Goal: Navigation & Orientation: Find specific page/section

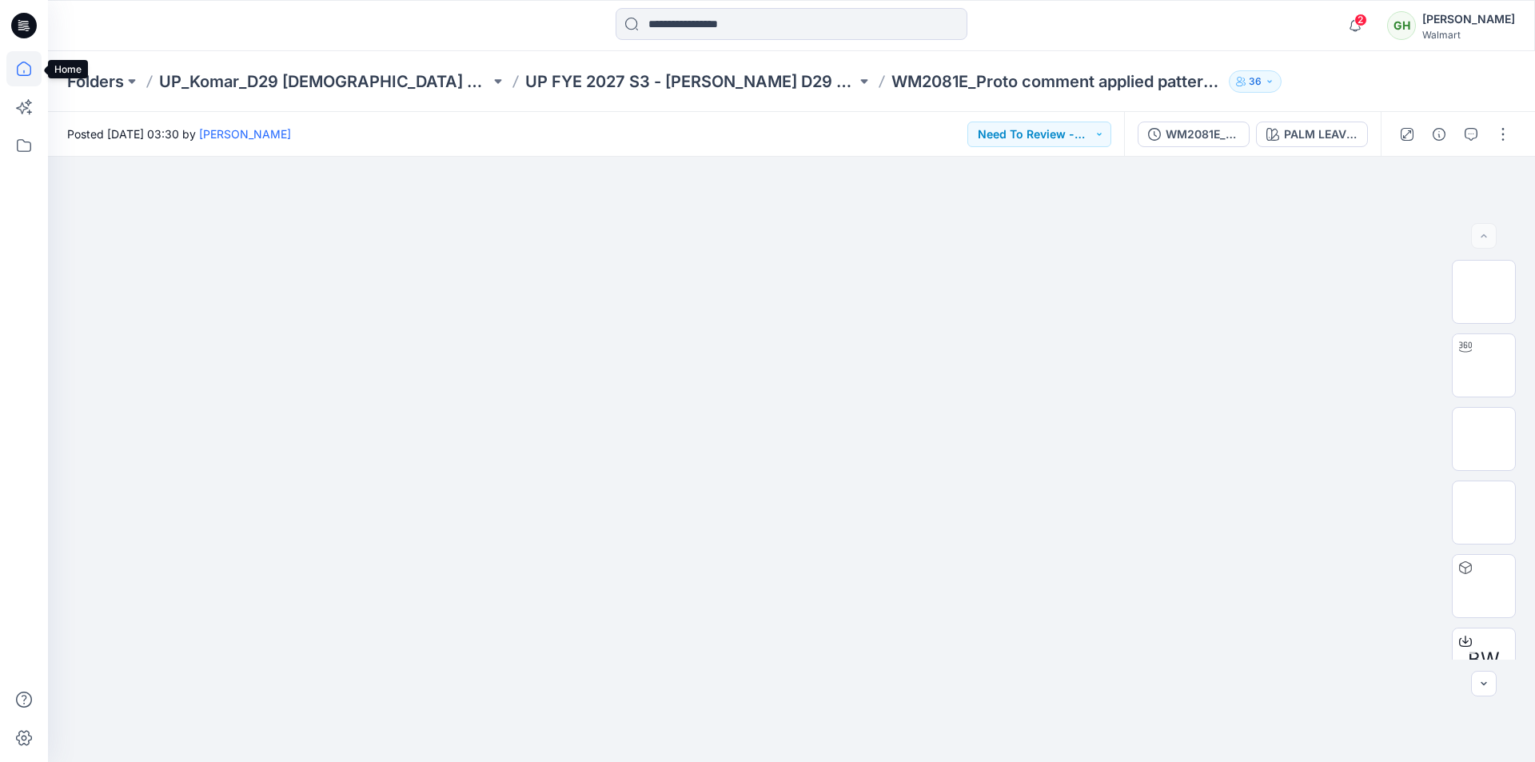
click at [25, 73] on icon at bounding box center [23, 68] width 35 height 35
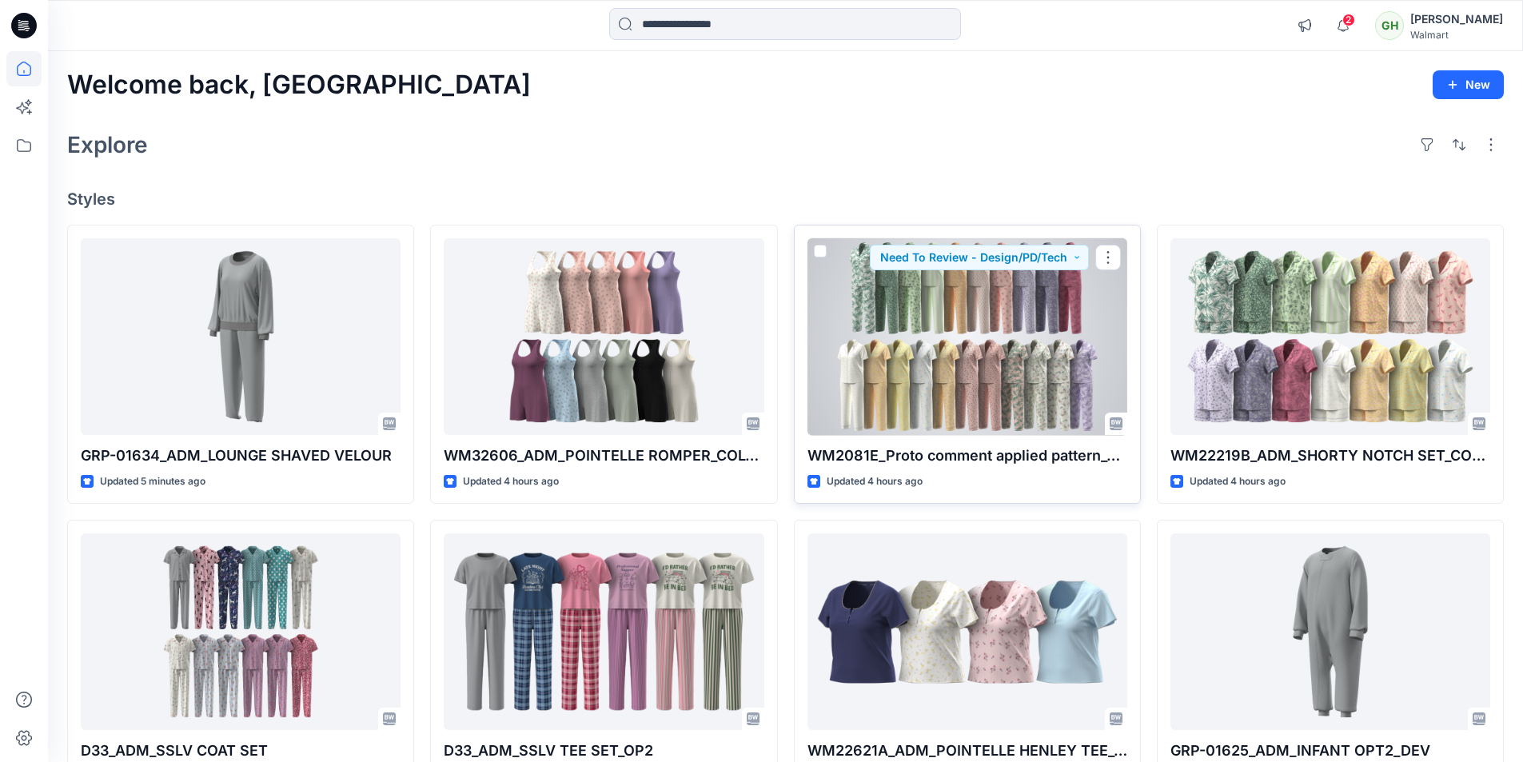
click at [1028, 347] on div at bounding box center [968, 336] width 320 height 197
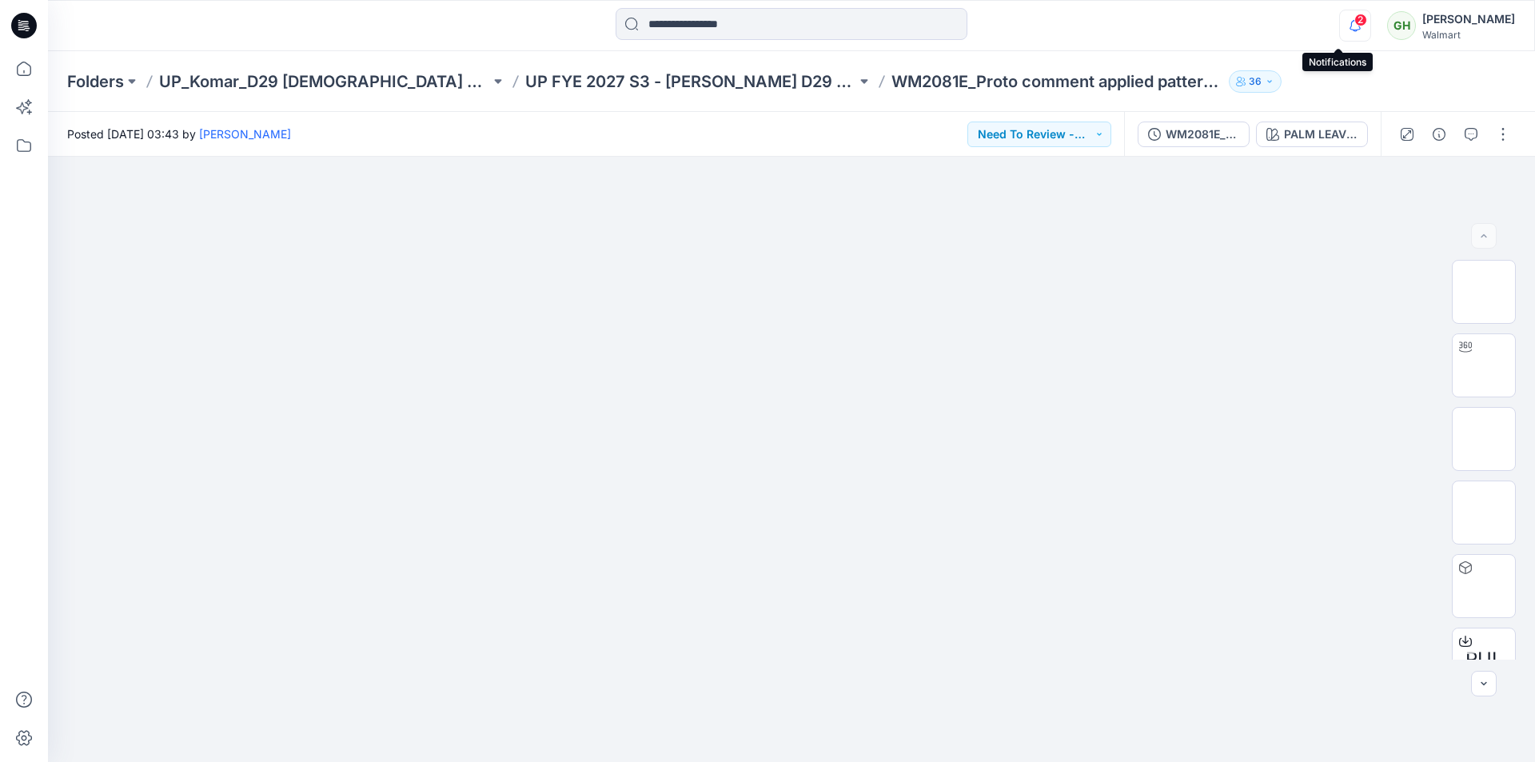
click at [1340, 22] on icon "button" at bounding box center [1355, 26] width 30 height 32
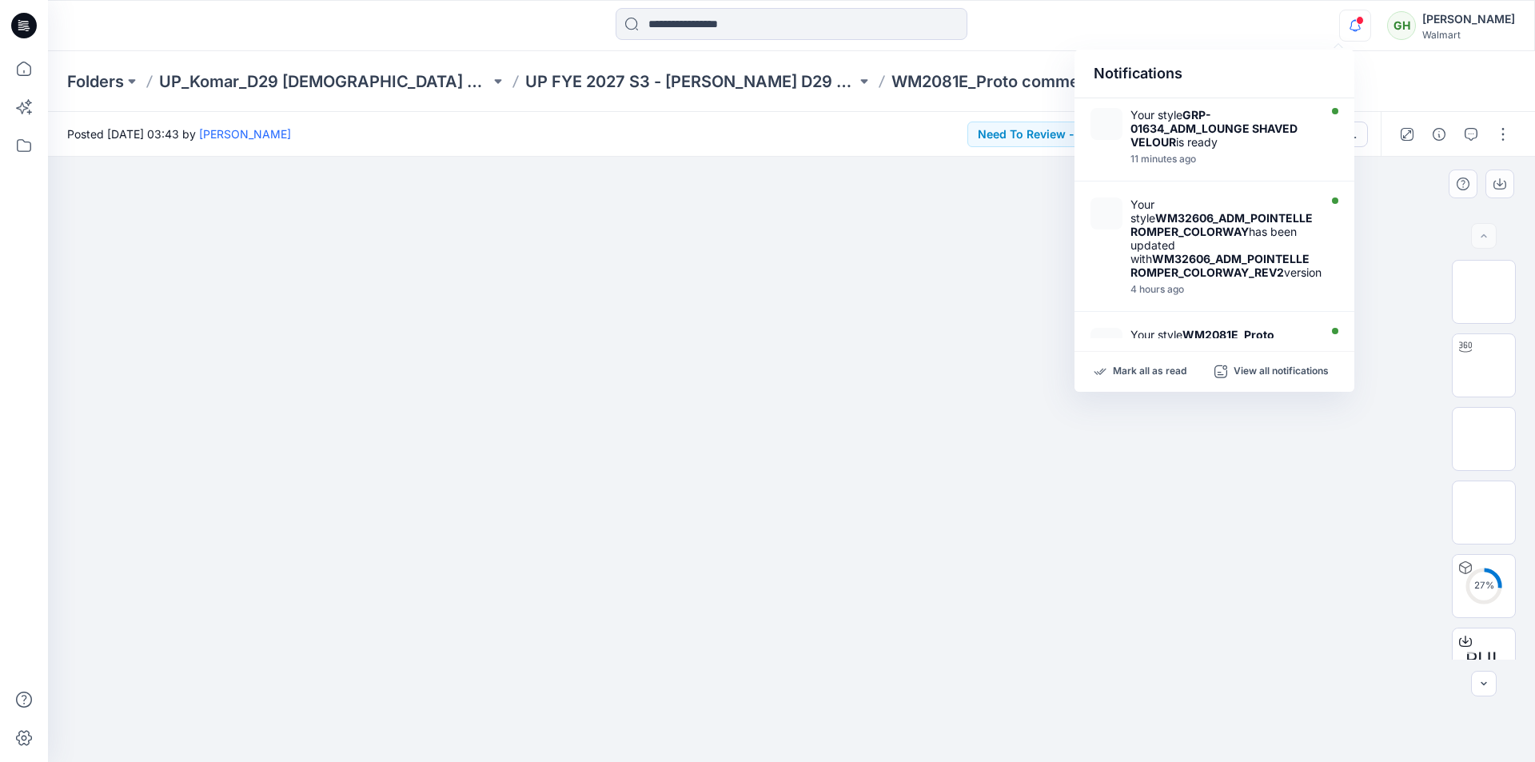
click at [1374, 287] on div at bounding box center [791, 459] width 1487 height 605
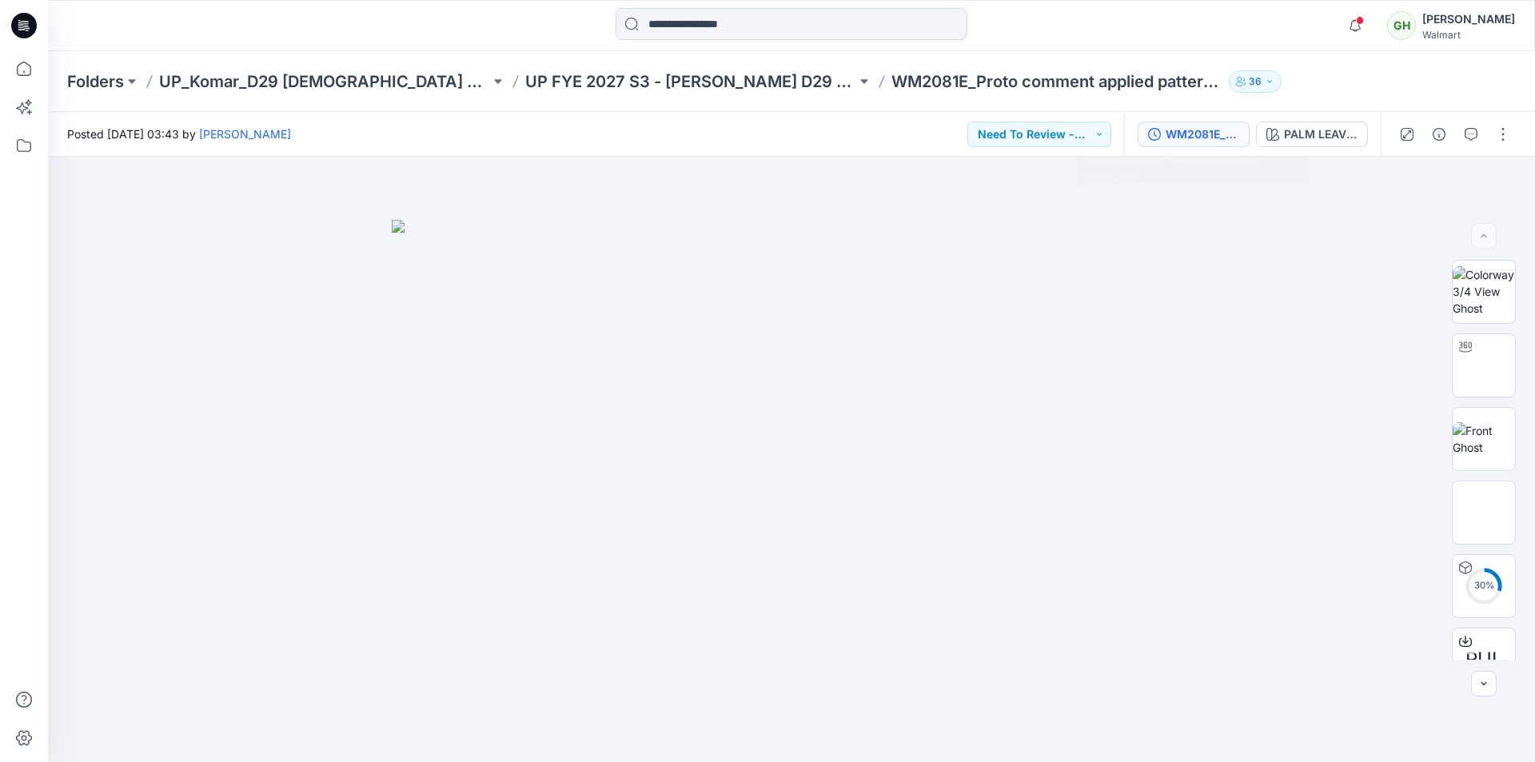
click at [1185, 130] on div "WM2081E_Proto comment applied pattern_REV6" at bounding box center [1203, 135] width 74 height 18
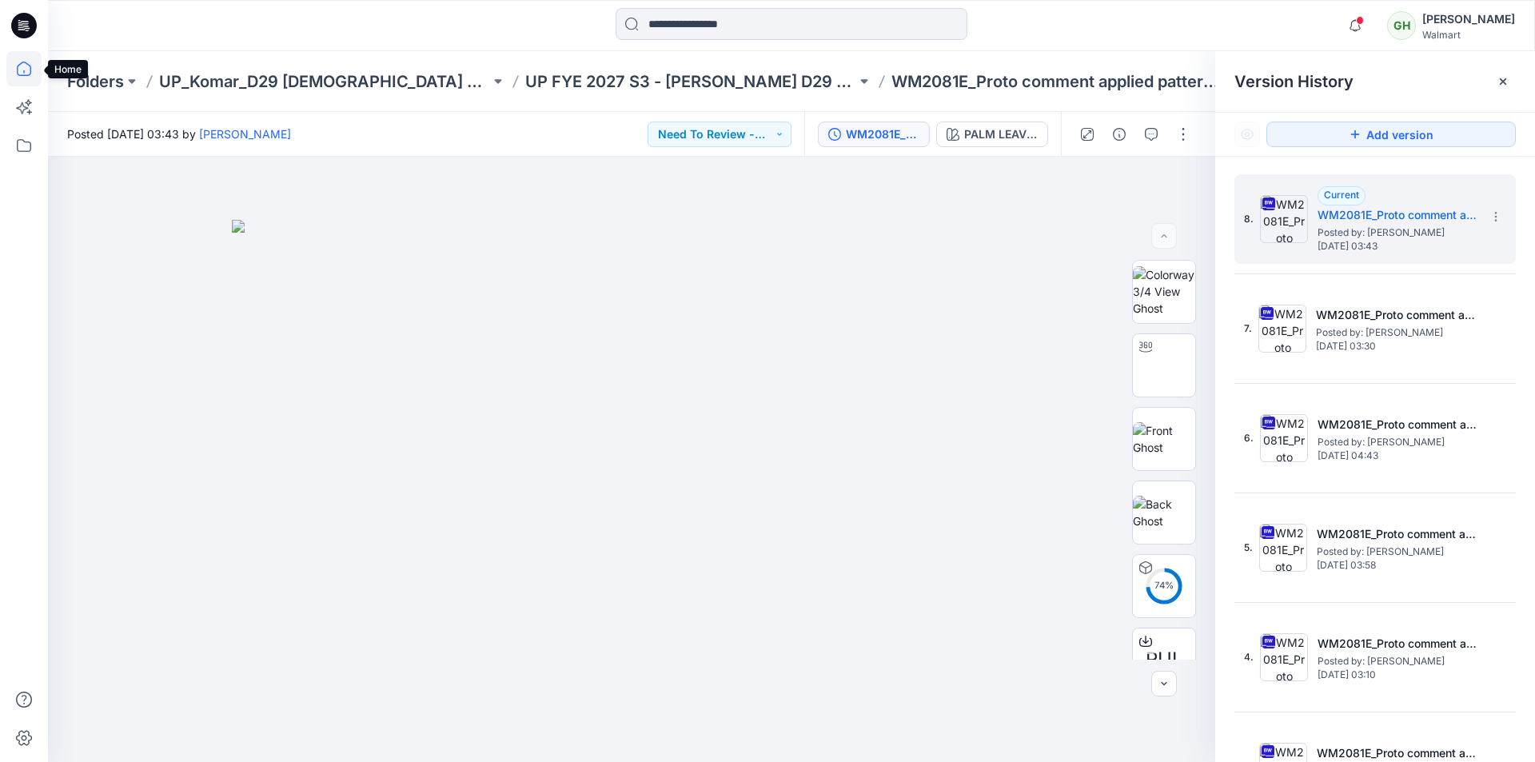
click at [7, 71] on icon at bounding box center [23, 68] width 35 height 35
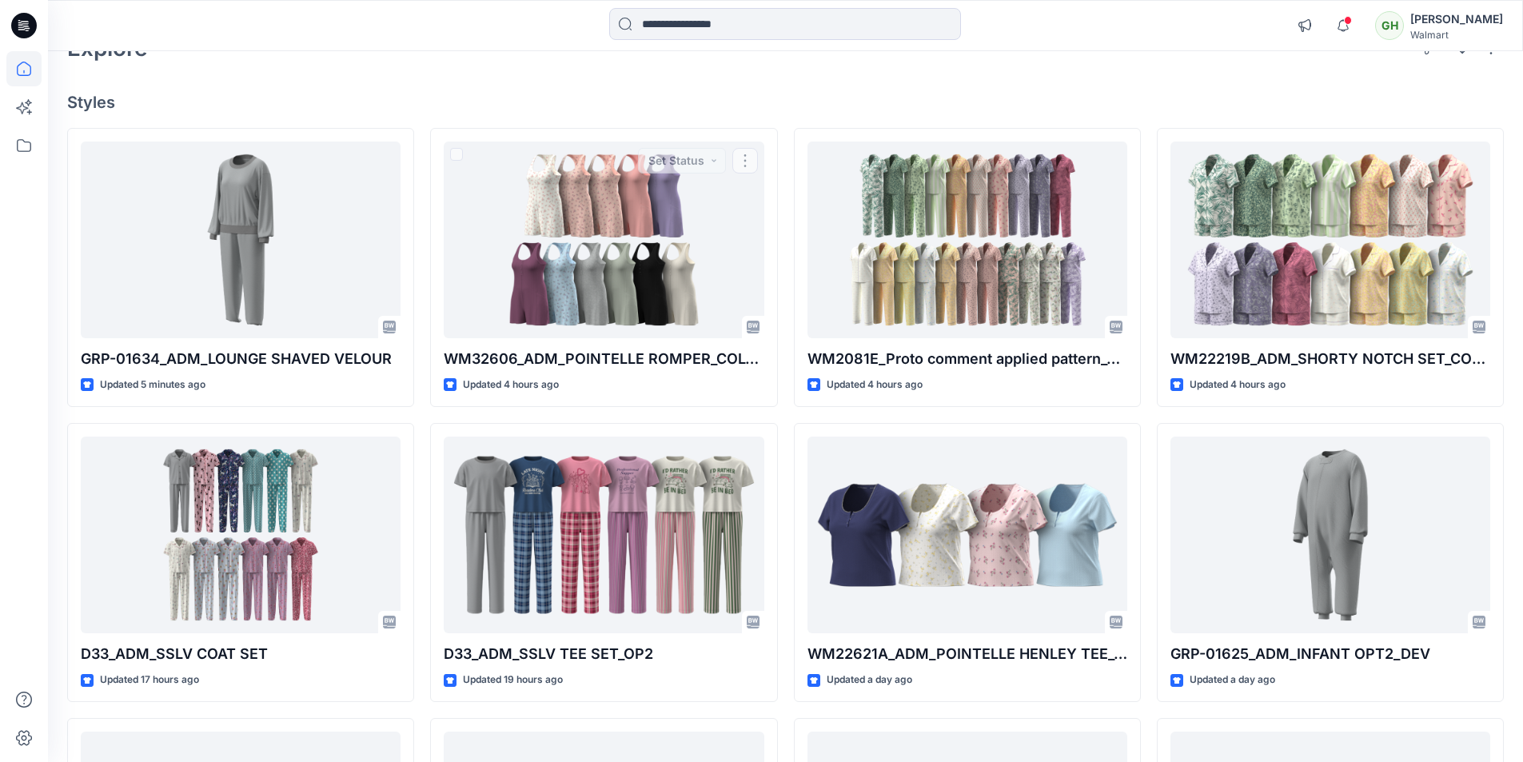
scroll to position [89, 0]
